Goal: Check status: Check status

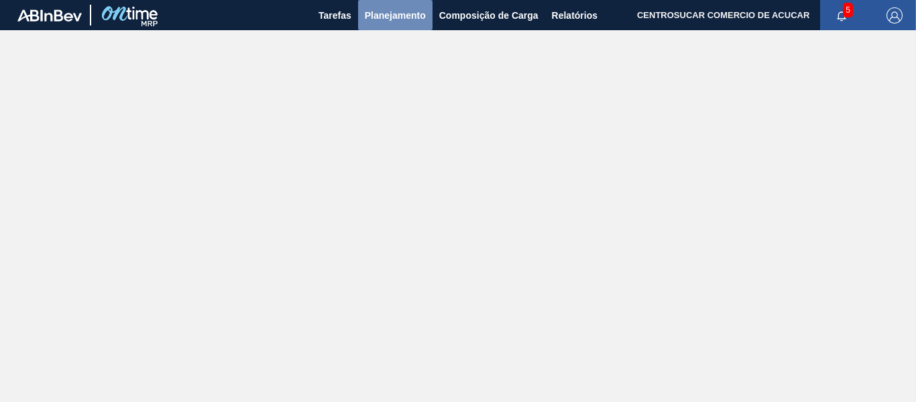
click at [397, 17] on span "Planejamento" at bounding box center [395, 15] width 61 height 16
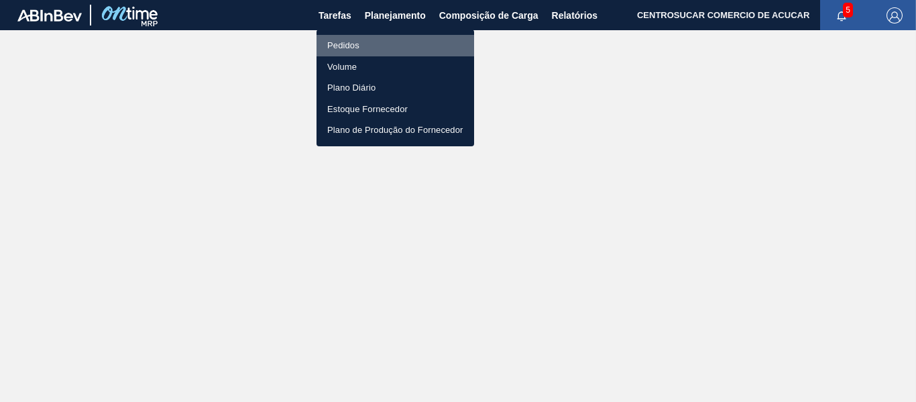
click at [394, 48] on li "Pedidos" at bounding box center [396, 45] width 158 height 21
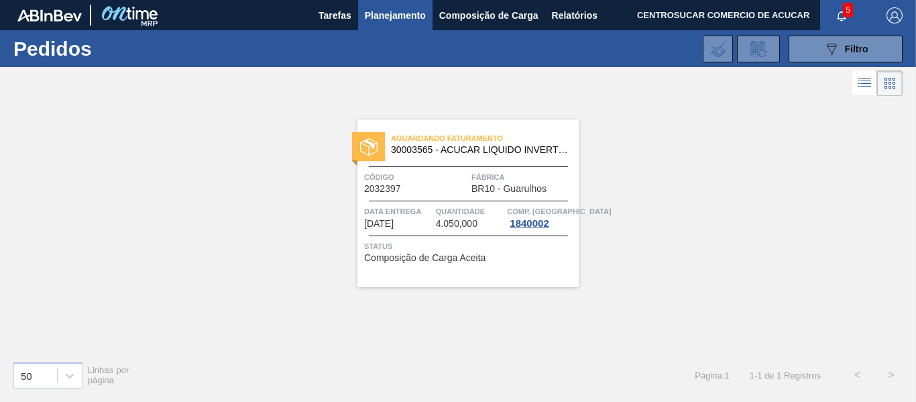
click at [464, 234] on div "Aguardando Faturamento 30003565 - ACUCAR LIQUIDO INVERTIDO INVEX BAG INBOX Códi…" at bounding box center [468, 203] width 221 height 168
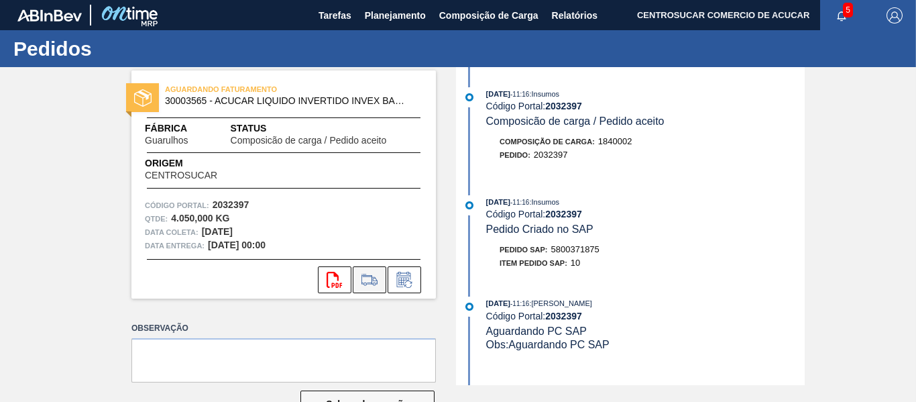
click at [370, 270] on button at bounding box center [370, 279] width 34 height 27
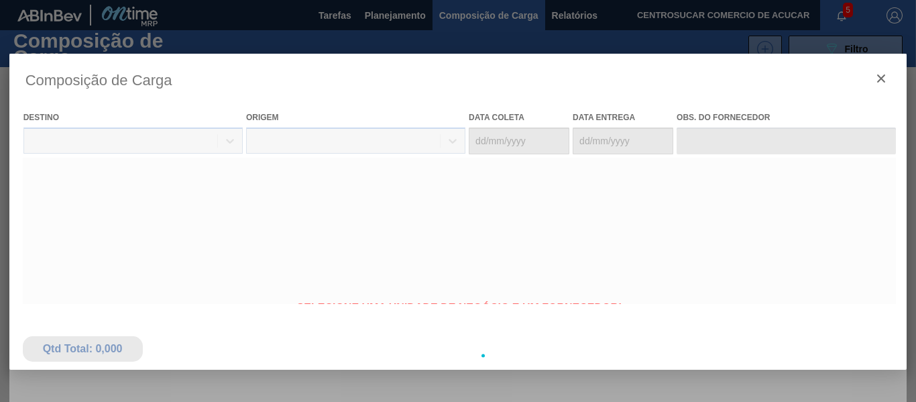
type coleta "[DATE]"
type entrega "[DATE]"
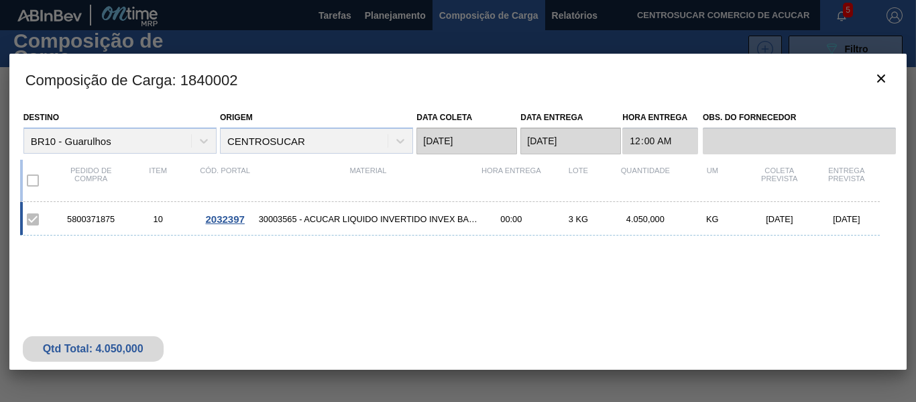
click at [106, 215] on div "5800371875" at bounding box center [91, 219] width 67 height 10
copy div "5800371875"
